Goal: Register for event/course

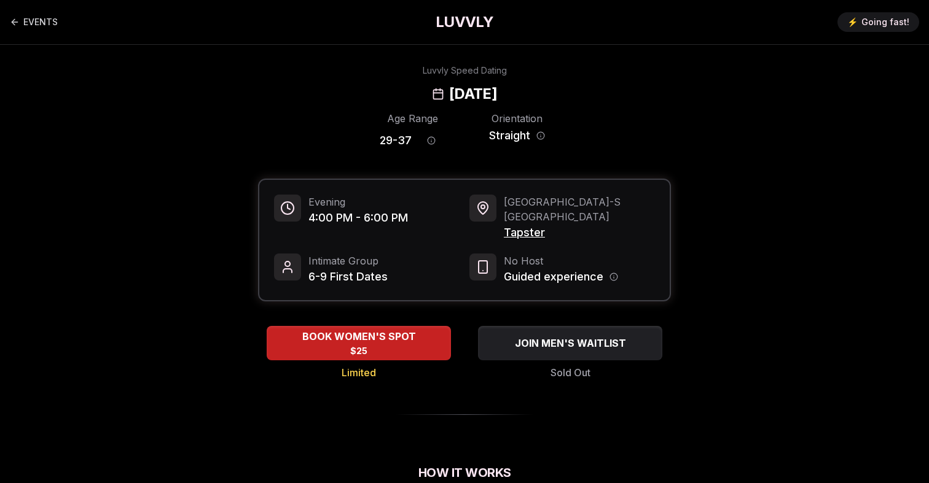
drag, startPoint x: 575, startPoint y: 95, endPoint x: 383, endPoint y: 87, distance: 192.4
click at [383, 88] on div "Luvvly Speed Dating [DATE]" at bounding box center [464, 83] width 840 height 39
copy h2 "[DATE]"
click at [271, 33] on div "EVENTS LUVVLY ⚡️ Going fast!" at bounding box center [464, 22] width 929 height 44
drag, startPoint x: 577, startPoint y: 104, endPoint x: 401, endPoint y: 106, distance: 176.3
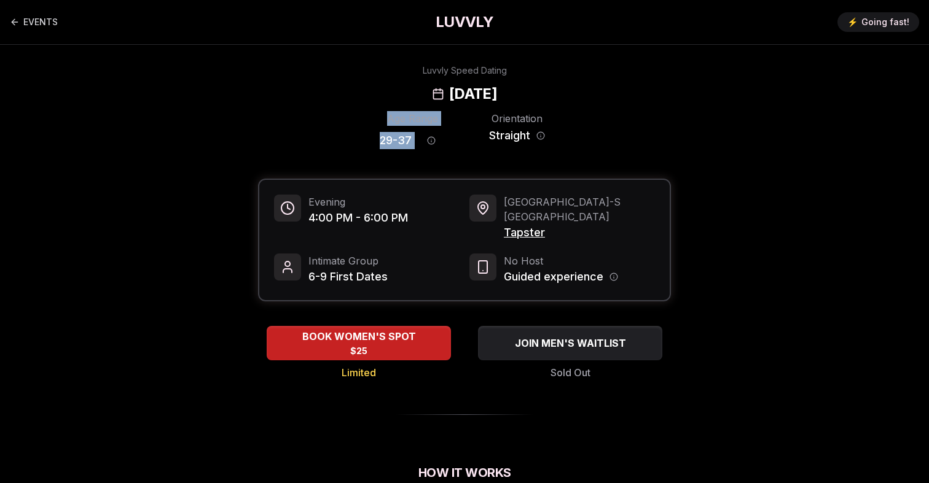
click at [449, 90] on h2 "[DATE]" at bounding box center [473, 94] width 48 height 20
copy h2 "[DATE]"
